Goal: Task Accomplishment & Management: Use online tool/utility

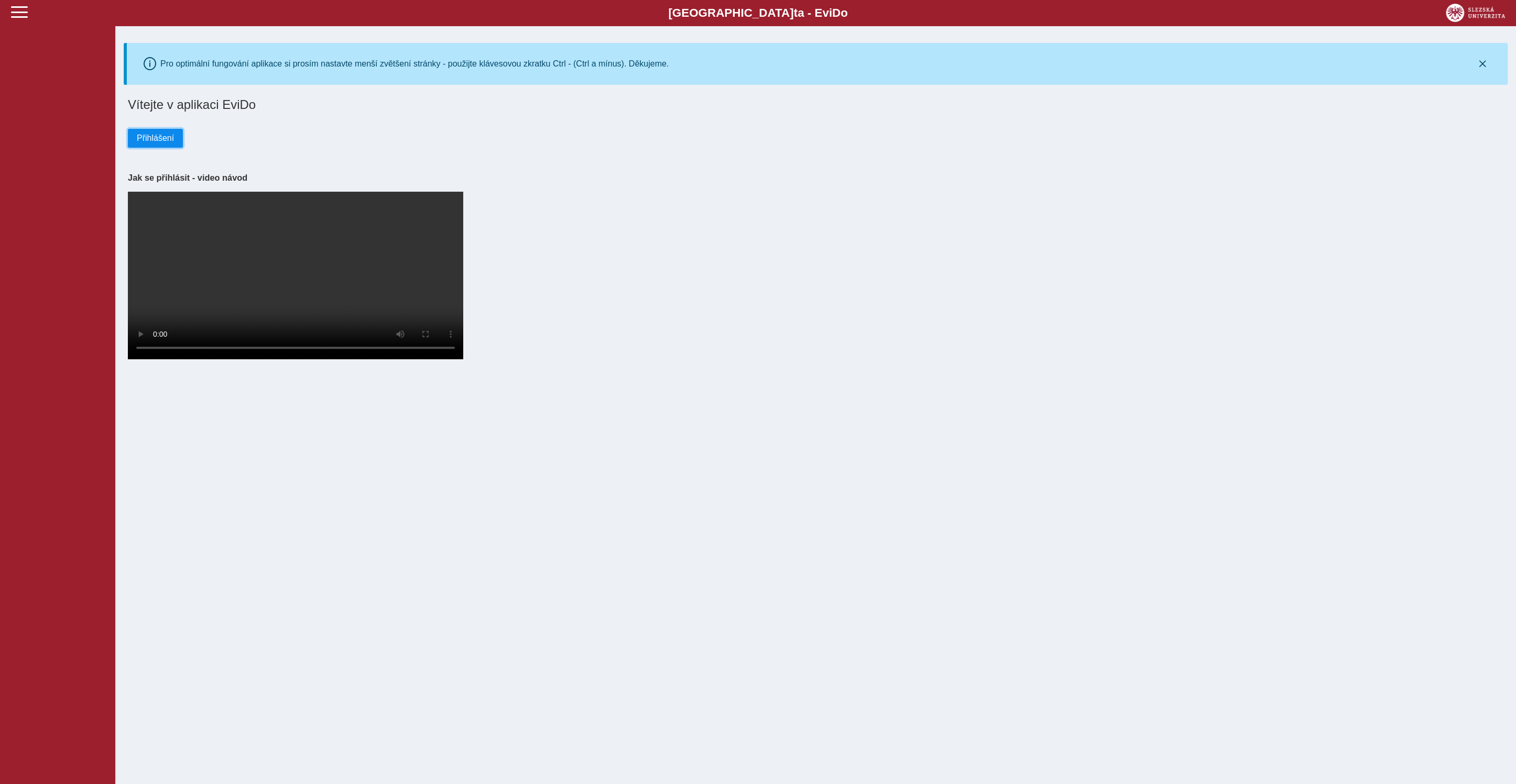
click at [151, 147] on button "Přihlášení" at bounding box center [155, 138] width 55 height 19
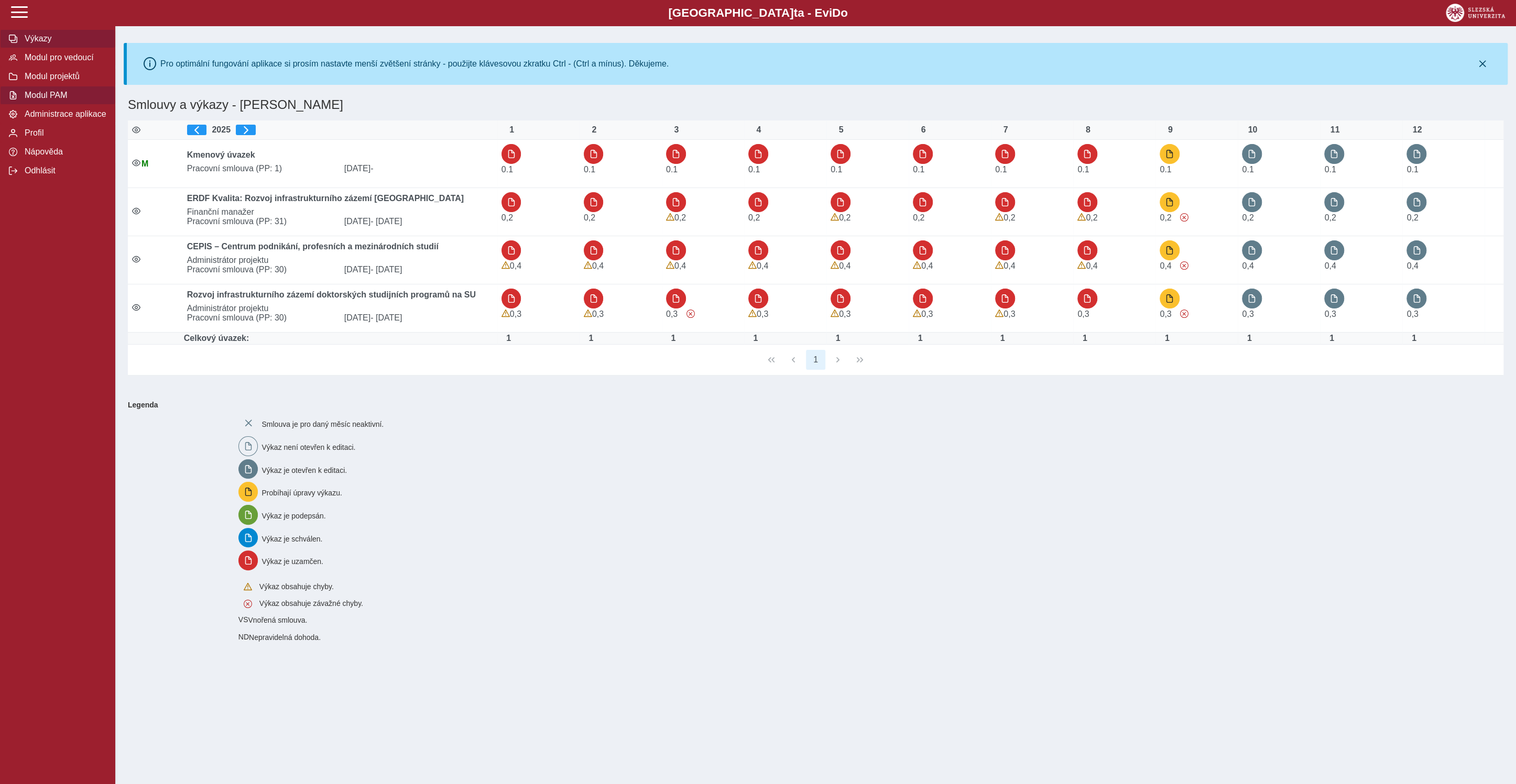
click at [69, 100] on span "Modul PAM" at bounding box center [64, 95] width 85 height 9
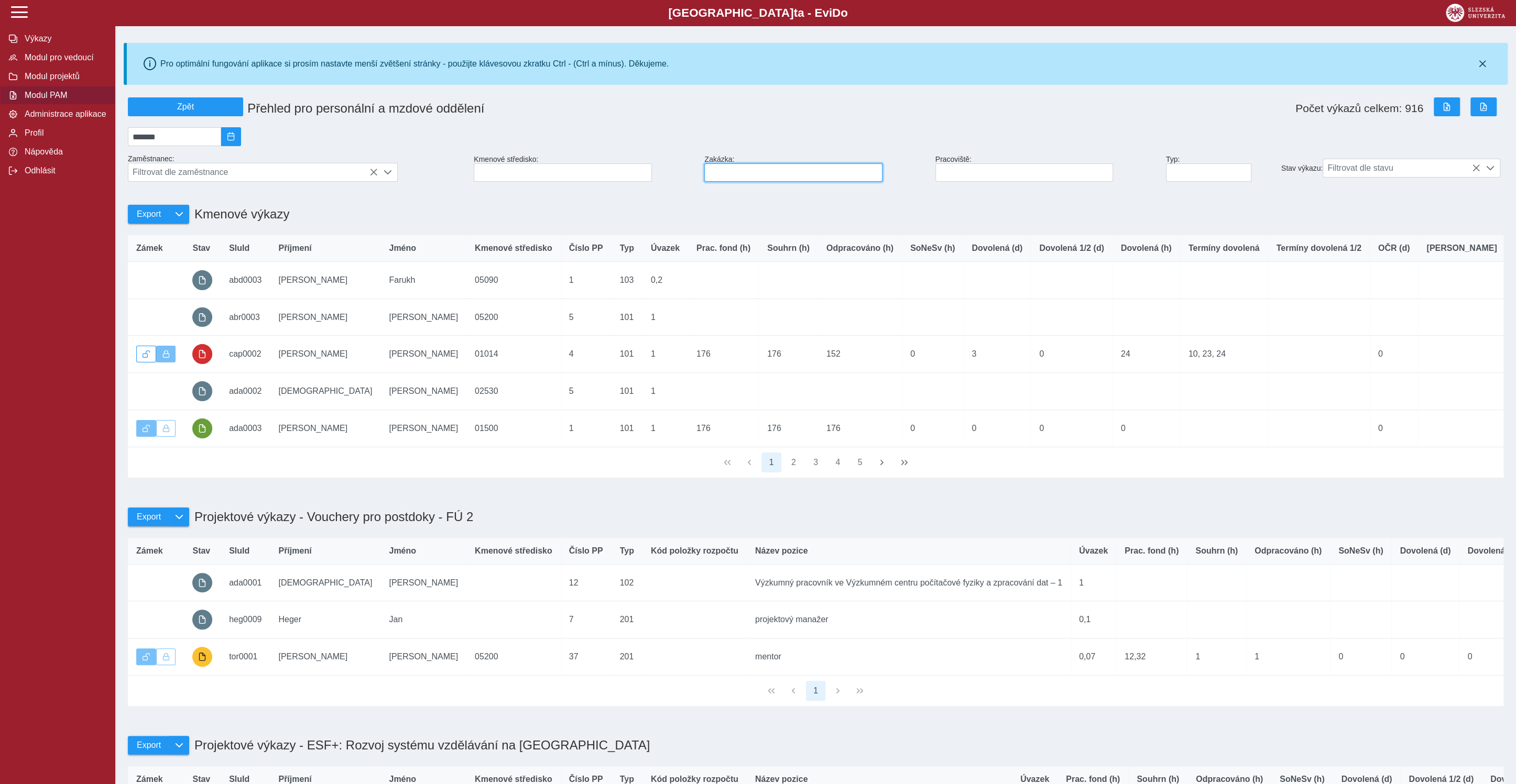
click at [837, 181] on input at bounding box center [792, 172] width 178 height 18
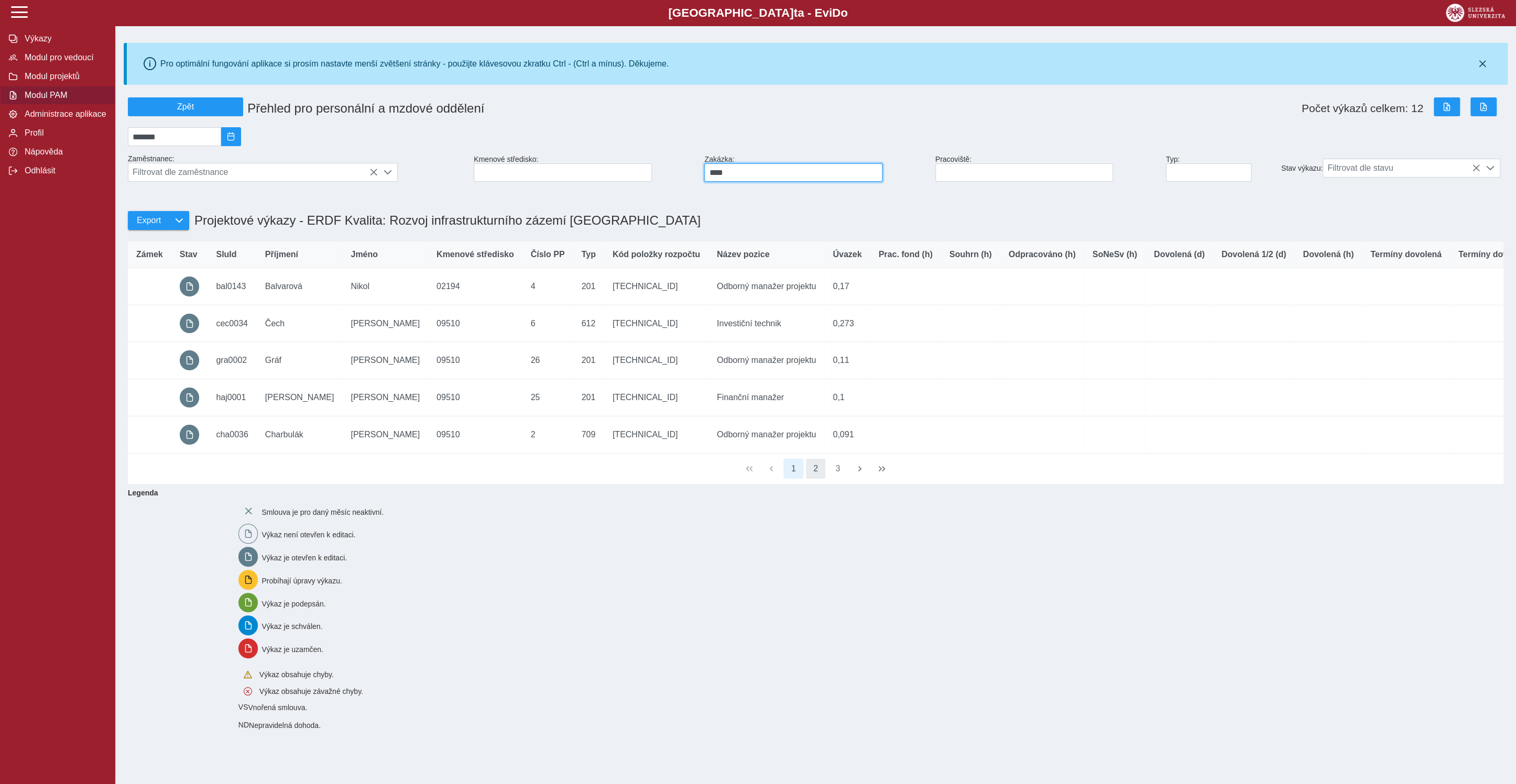
type input "****"
click at [819, 479] on button "2" at bounding box center [815, 469] width 20 height 20
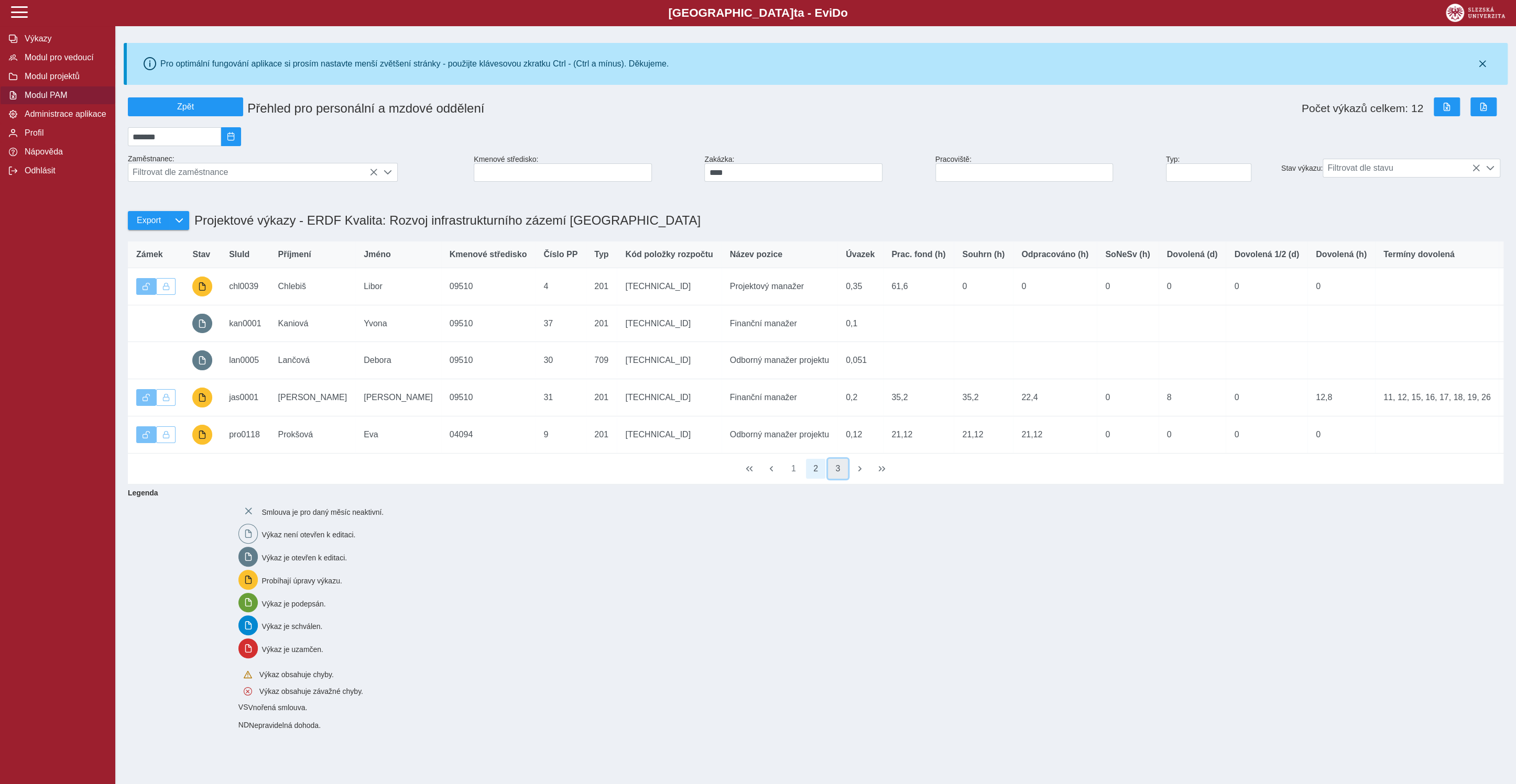
click at [830, 479] on button "3" at bounding box center [837, 469] width 20 height 20
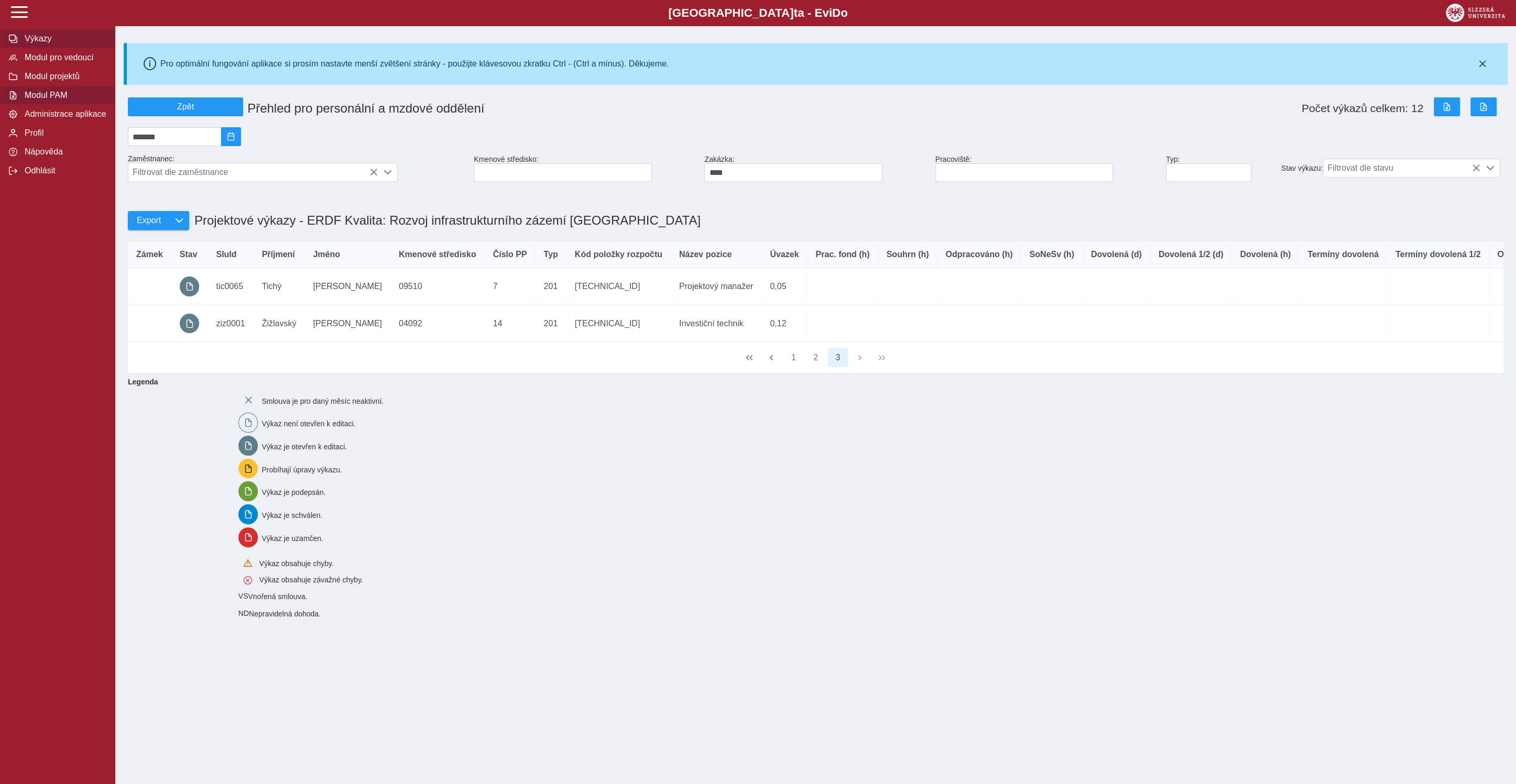
click at [40, 43] on span "Výkazy" at bounding box center [64, 39] width 85 height 9
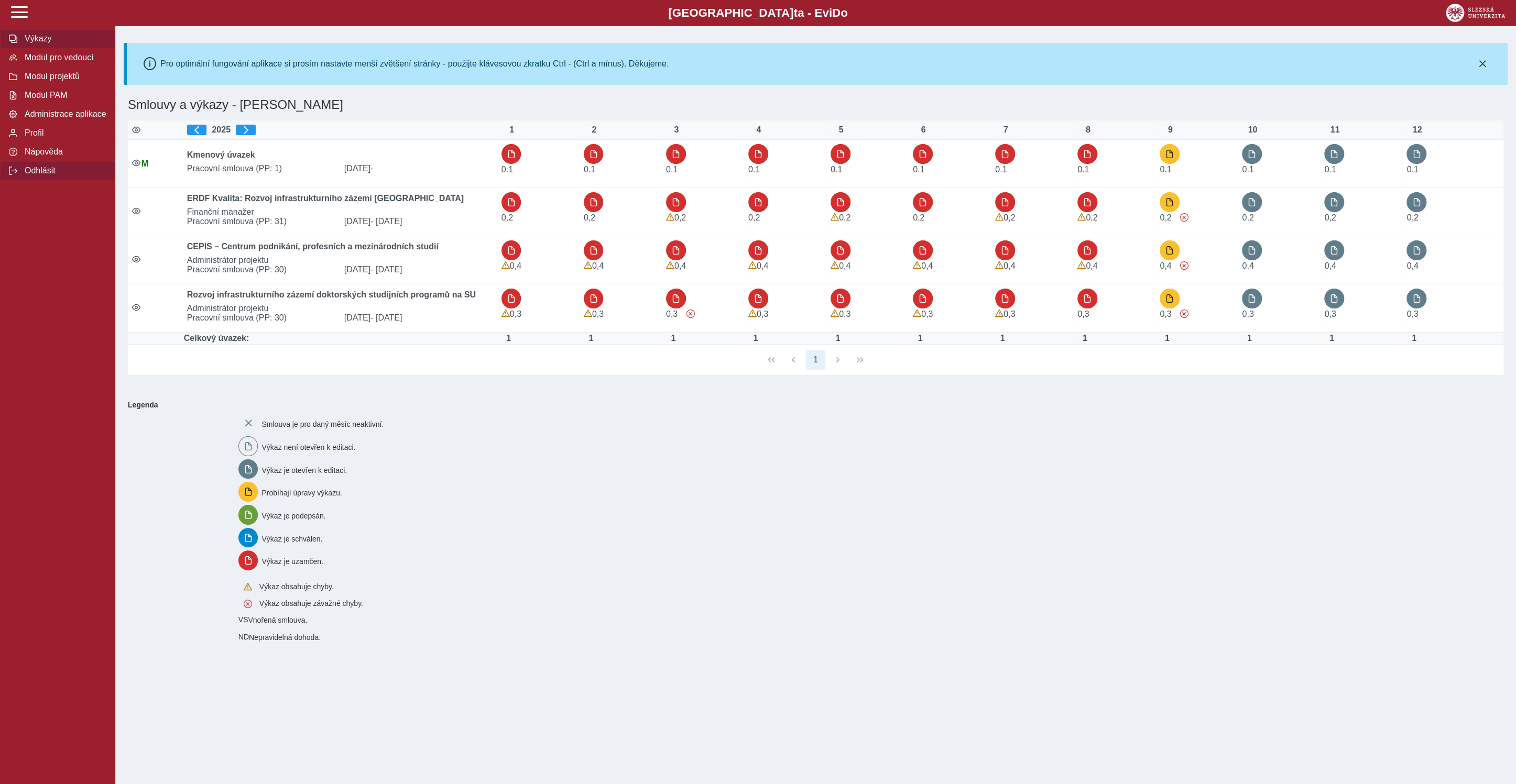
click at [39, 175] on span "Odhlásit" at bounding box center [64, 170] width 85 height 9
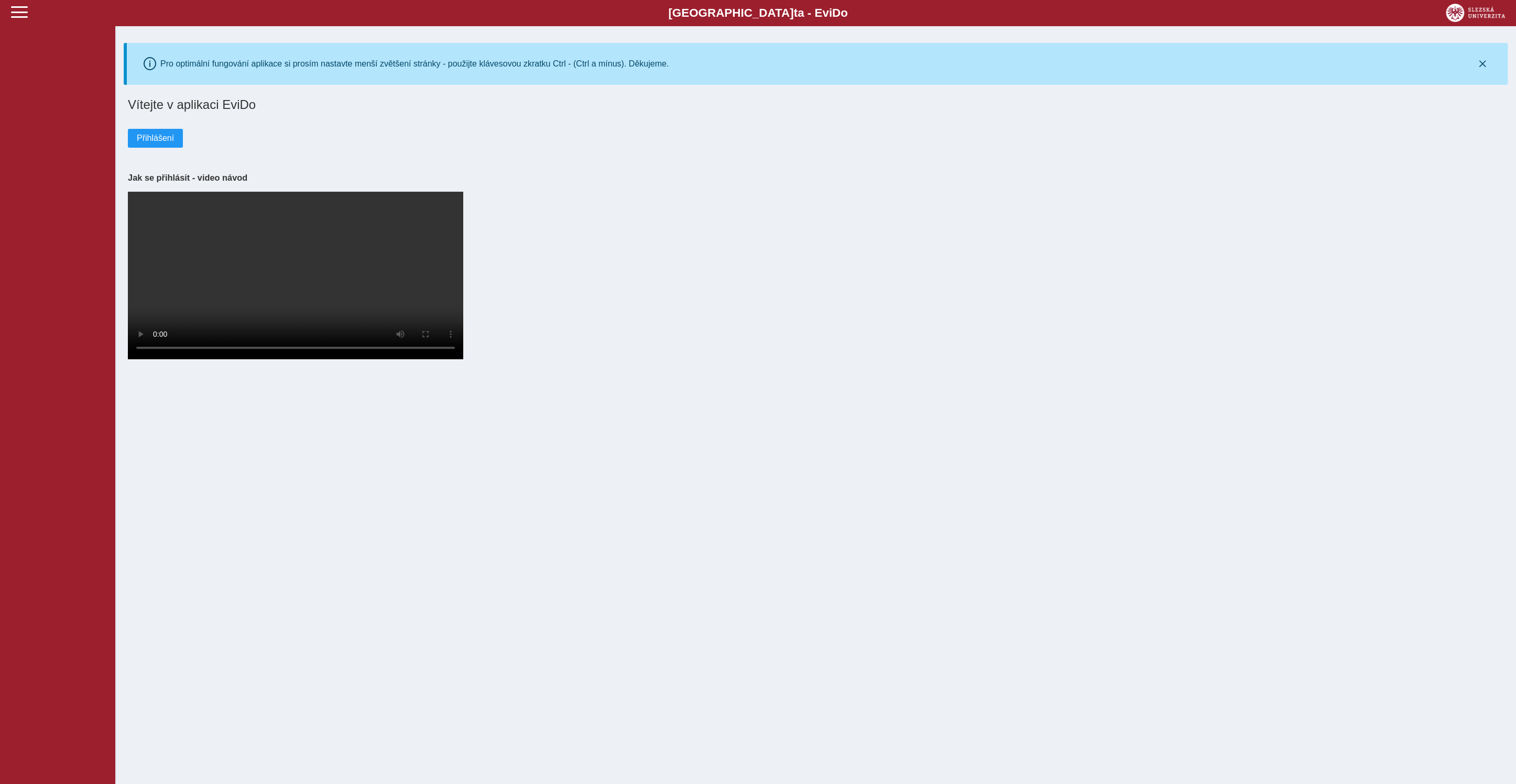
click at [643, 247] on div "Vítejte v aplikaci EviDo Přihlášení Jak se přihlásit - video návod Your browser…" at bounding box center [816, 229] width 1384 height 272
